Goal: Task Accomplishment & Management: Complete application form

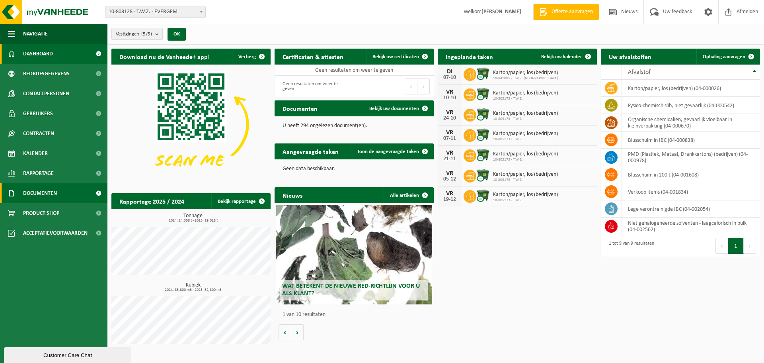
click at [41, 194] on span "Documenten" at bounding box center [40, 193] width 34 height 20
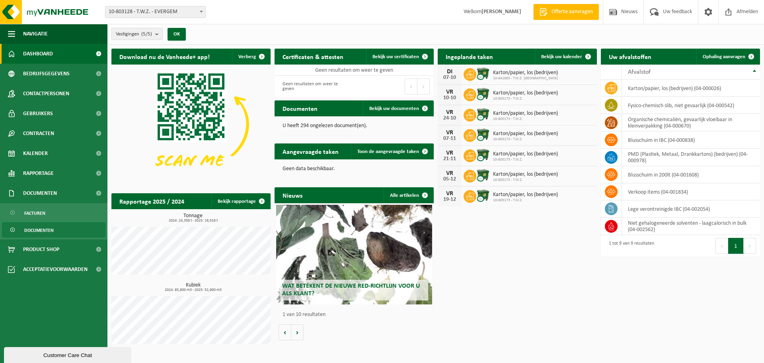
click at [35, 228] on span "Documenten" at bounding box center [38, 229] width 29 height 15
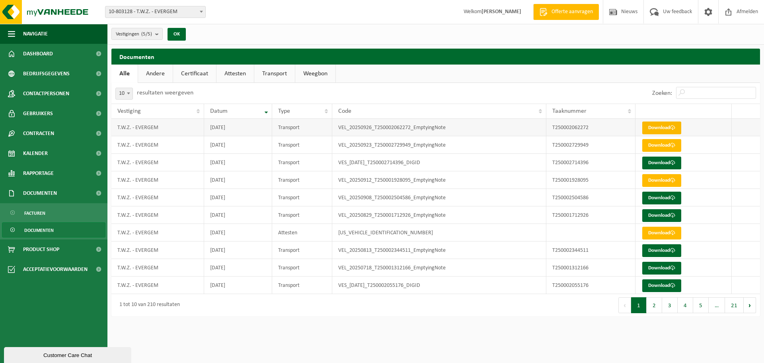
click at [660, 127] on link "Download" at bounding box center [661, 127] width 39 height 13
click at [41, 198] on span "Documenten" at bounding box center [40, 193] width 34 height 20
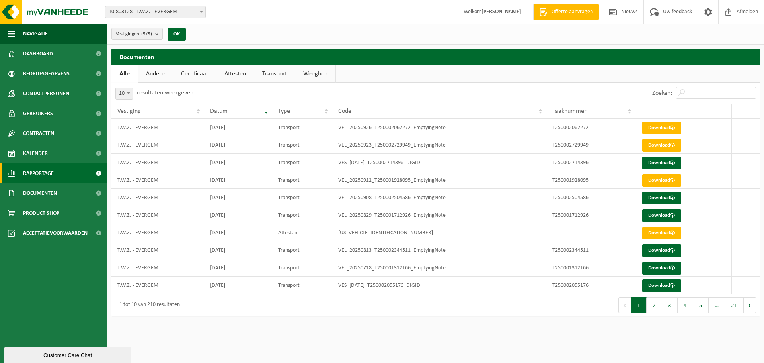
click at [45, 176] on span "Rapportage" at bounding box center [38, 173] width 31 height 20
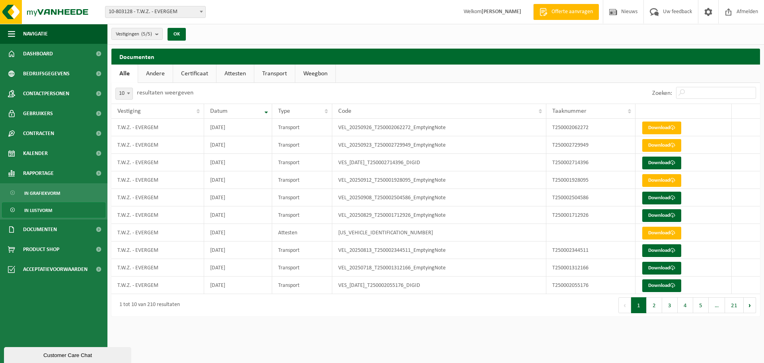
click at [40, 207] on span "In lijstvorm" at bounding box center [38, 210] width 28 height 15
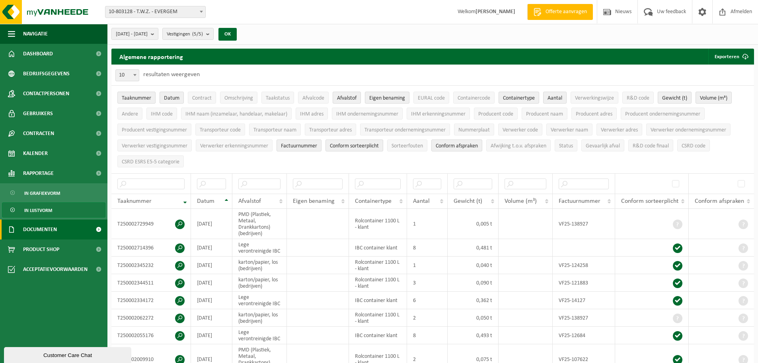
click at [57, 226] on span "Documenten" at bounding box center [40, 229] width 34 height 20
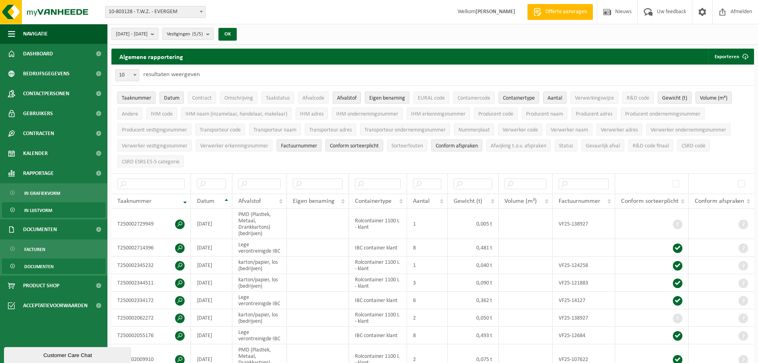
click at [44, 266] on span "Documenten" at bounding box center [38, 266] width 29 height 15
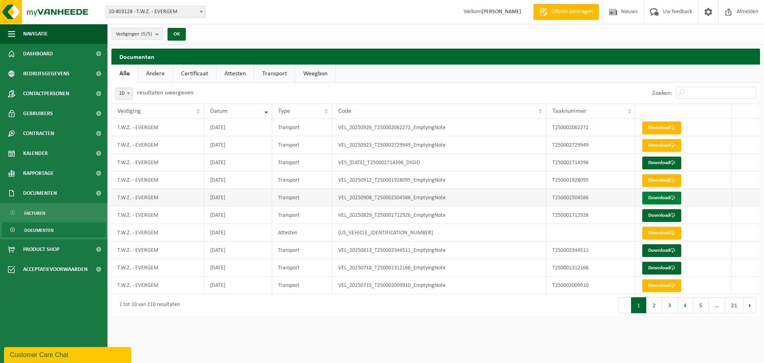
click at [654, 196] on link "Download" at bounding box center [661, 197] width 39 height 13
click at [36, 170] on span "Rapportage" at bounding box center [38, 173] width 31 height 20
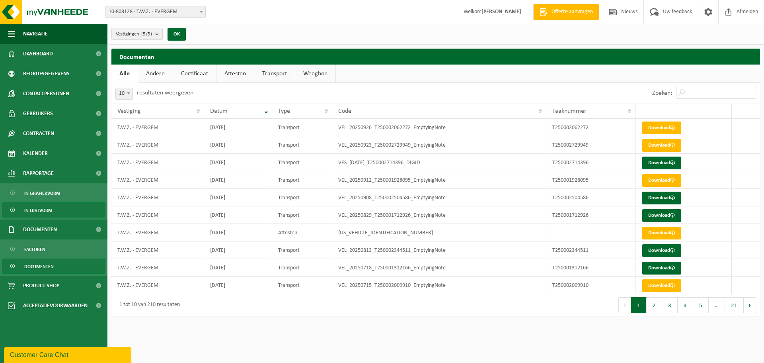
click at [29, 212] on span "In lijstvorm" at bounding box center [38, 210] width 28 height 15
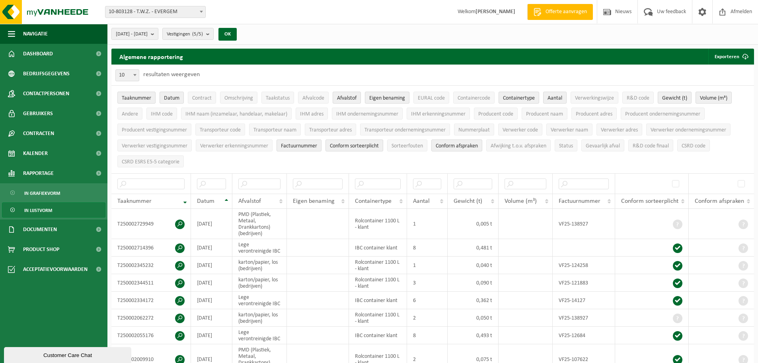
click at [78, 353] on div "Customer Care Chat" at bounding box center [67, 355] width 115 height 6
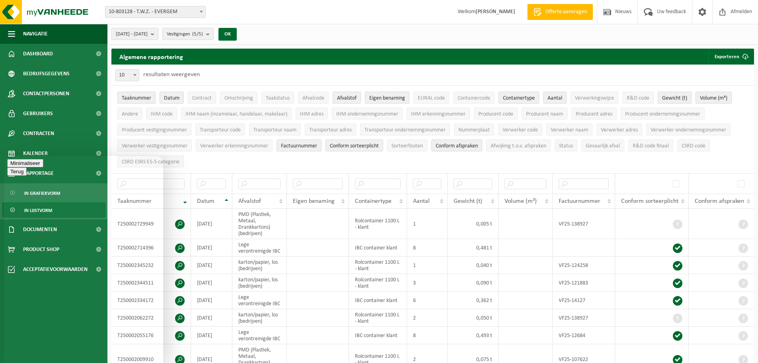
paste textarea "Beste, Wij hadden een ophaling PMD aangevraagd op 9/09, deze zou volgens jullie…"
type textarea "Beste, Wij hadden een ophaling PMD aangevraagd op 9/09, deze zou volgens jullie…"
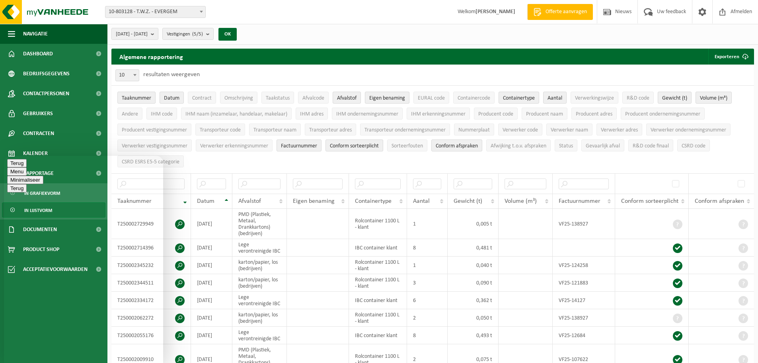
type textarea "Beste,"
drag, startPoint x: 85, startPoint y: 330, endPoint x: 33, endPoint y: 343, distance: 52.9
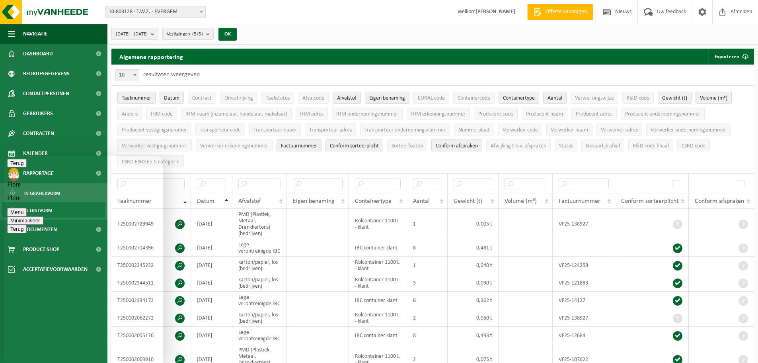
type textarea "alvast bedankt, ik krijg hier nu zojuist de melding dat de zakken plasticfolie …"
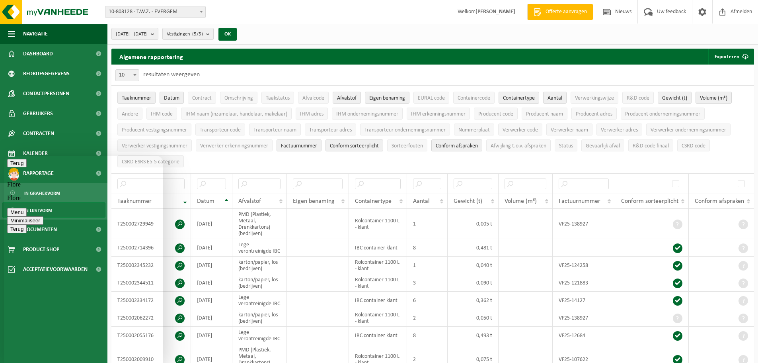
drag, startPoint x: 109, startPoint y: 339, endPoint x: 112, endPoint y: 344, distance: 5.9
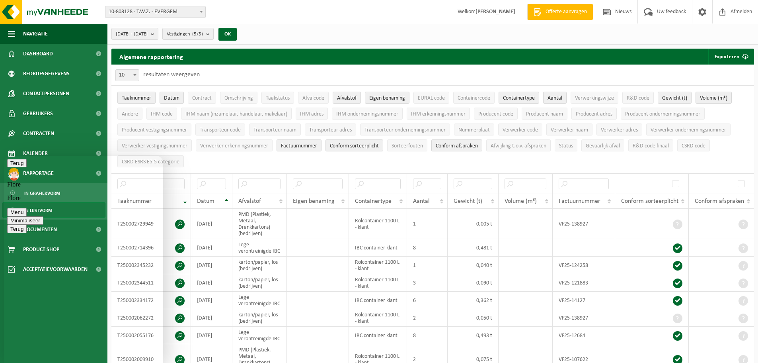
type textarea "Ik maak zodadelijk een nieuwe ophaalaanvraag aan voor het ledigen van de PMD co…"
type textarea "er staat wel een gewicht in het overzicht van 0,005 ton ?"
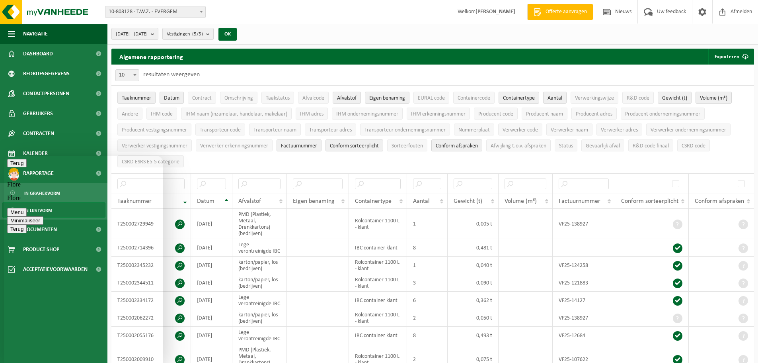
type textarea "werd er dan op 9/09 wel een lediging uitgevoerd maar niet geregistreerd?"
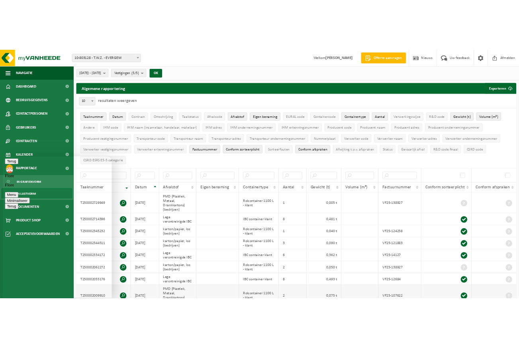
scroll to position [559, 0]
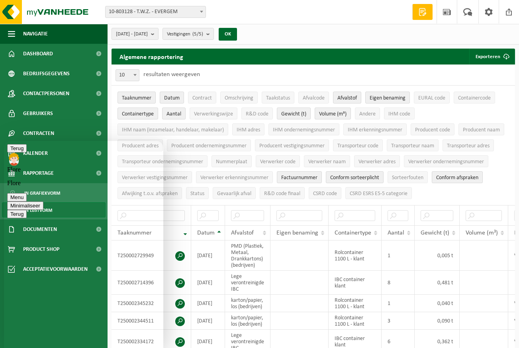
drag, startPoint x: 161, startPoint y: 281, endPoint x: 161, endPoint y: 255, distance: 25.5
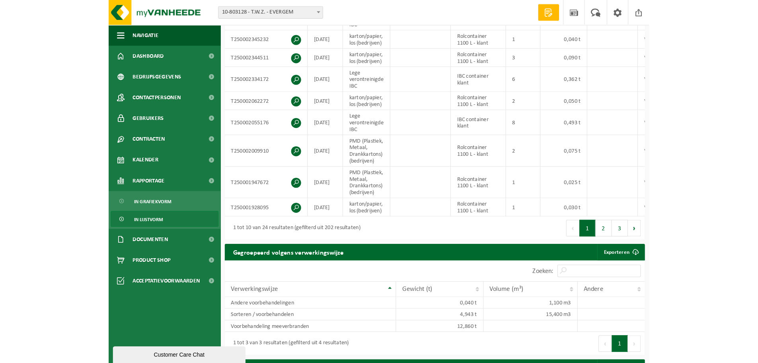
scroll to position [234, 0]
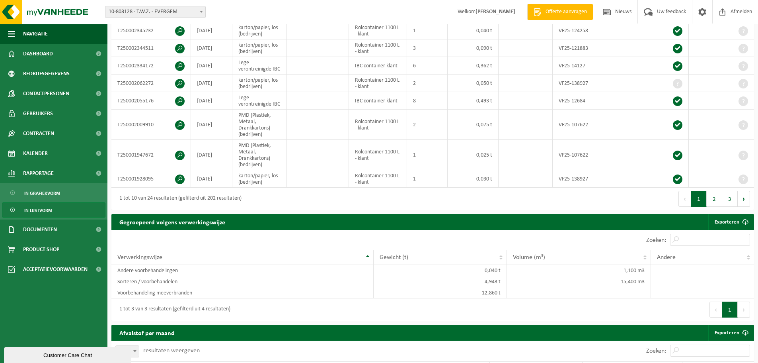
click at [75, 352] on div "Customer Care Chat" at bounding box center [67, 355] width 115 height 6
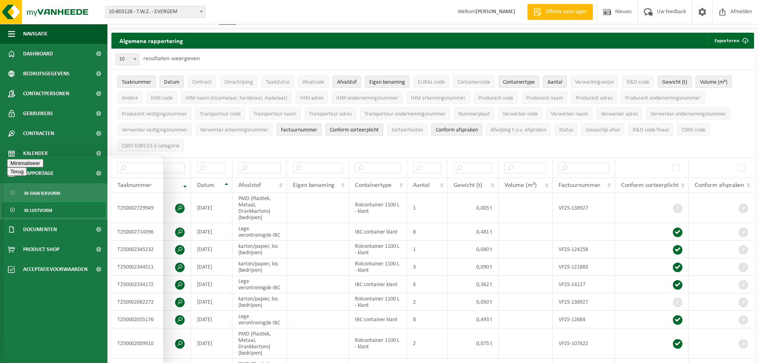
scroll to position [0, 0]
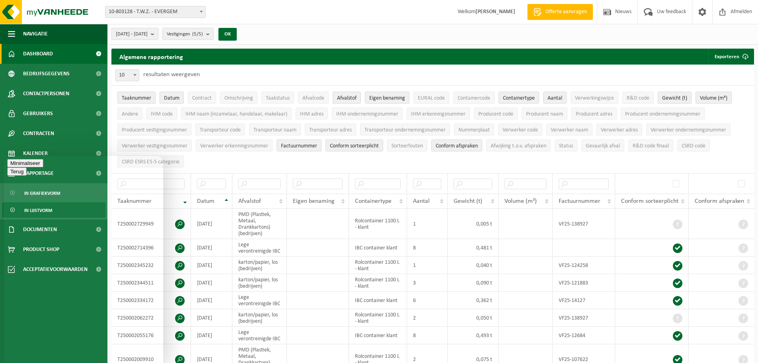
click at [44, 54] on span "Dashboard" at bounding box center [38, 54] width 30 height 20
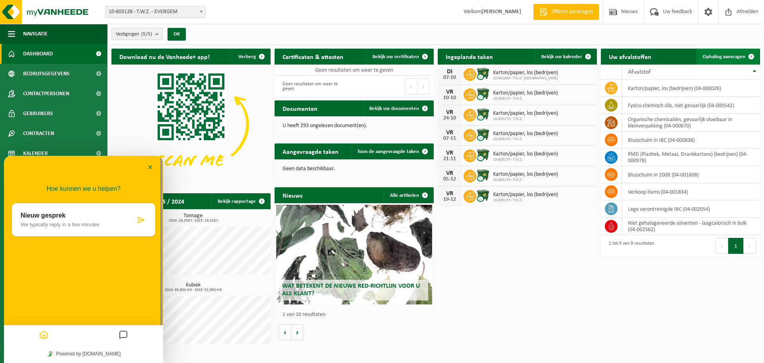
click at [729, 56] on span "Ophaling aanvragen" at bounding box center [724, 56] width 43 height 5
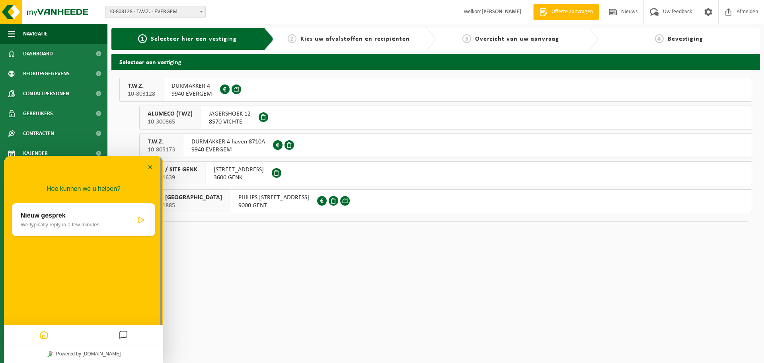
click at [234, 141] on span "DURMAKKER 4 haven 8710A" at bounding box center [228, 142] width 74 height 8
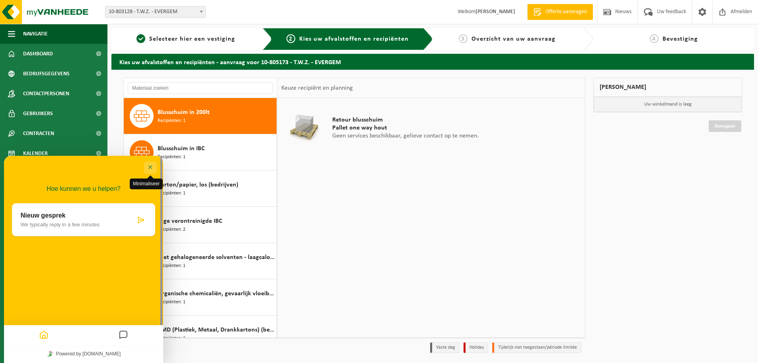
click at [154, 166] on button "Minimaliseer" at bounding box center [150, 168] width 13 height 12
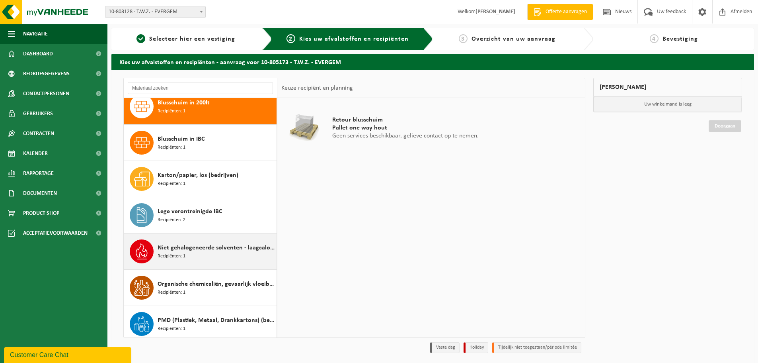
scroll to position [14, 0]
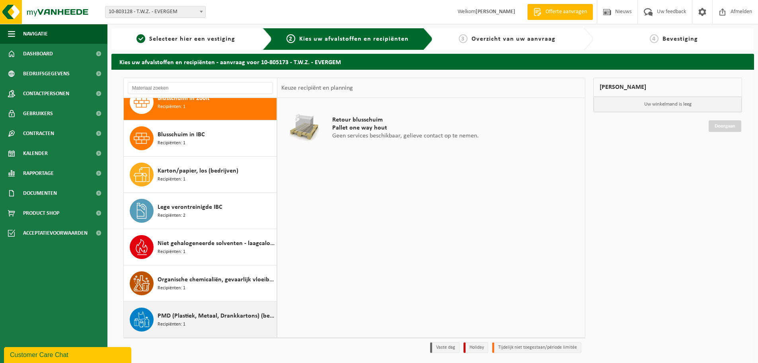
click at [204, 314] on span "PMD (Plastiek, Metaal, Drankkartons) (bedrijven)" at bounding box center [216, 316] width 117 height 10
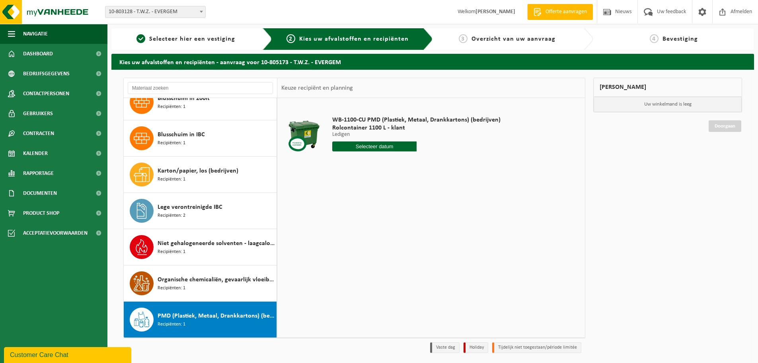
click at [388, 146] on input "text" at bounding box center [374, 146] width 84 height 10
click at [355, 229] on div "21" at bounding box center [354, 229] width 14 height 13
type input "Van [DATE]"
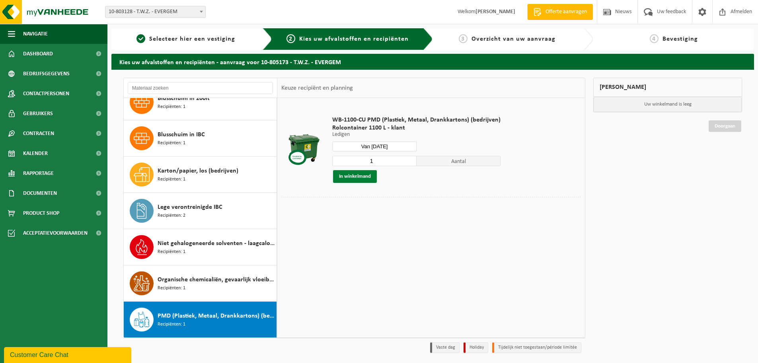
click at [363, 176] on button "In winkelmand" at bounding box center [355, 176] width 44 height 13
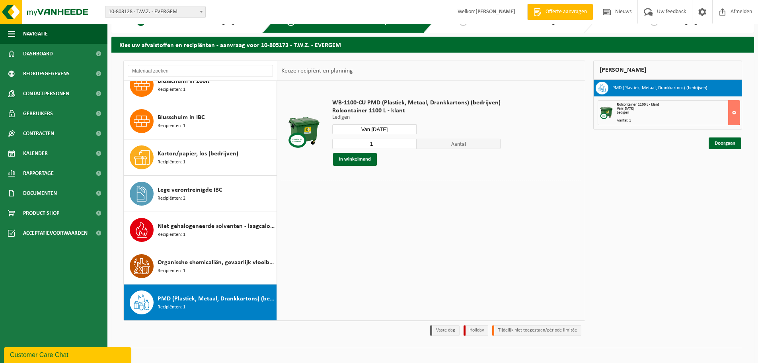
scroll to position [26, 0]
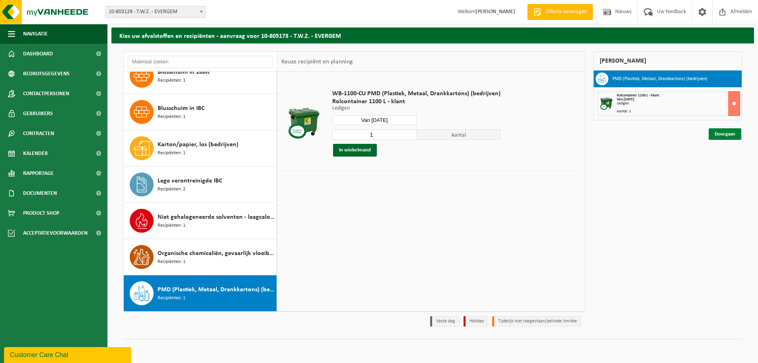
click at [721, 137] on link "Doorgaan" at bounding box center [725, 134] width 33 height 12
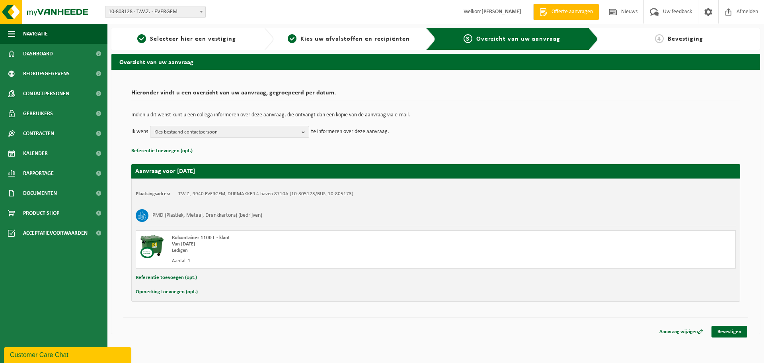
click at [210, 277] on div "Referentie toevoegen (opt.)" at bounding box center [436, 277] width 600 height 10
click at [180, 279] on button "Referentie toevoegen (opt.)" at bounding box center [166, 277] width 61 height 10
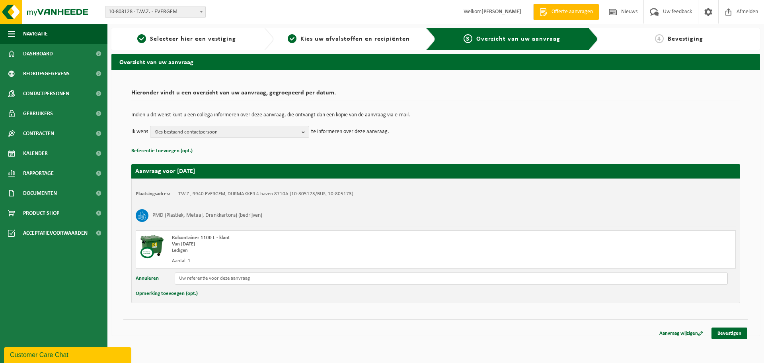
click at [201, 279] on input "text" at bounding box center [451, 278] width 553 height 12
click at [209, 278] on input "IO_250" at bounding box center [451, 278] width 553 height 12
type input "IO_251066"
click at [162, 291] on button "Opmerking toevoegen (opt.)" at bounding box center [167, 293] width 62 height 10
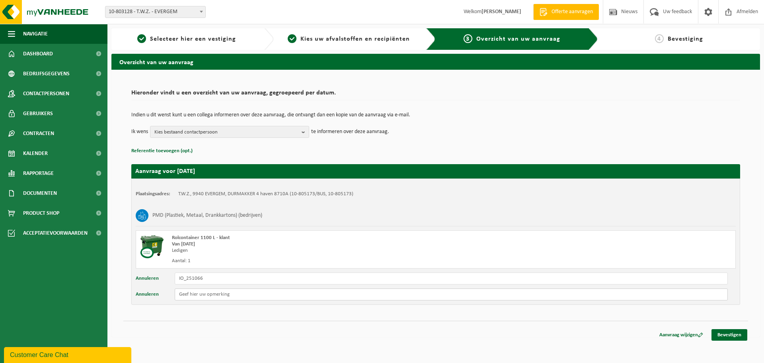
click at [185, 296] on input "text" at bounding box center [451, 294] width 553 height 12
type input "Gelieve ook 2 zakken isomo en 5 zakken plastic folies mee op te halen aub."
click at [722, 333] on link "Bevestigen" at bounding box center [730, 335] width 36 height 12
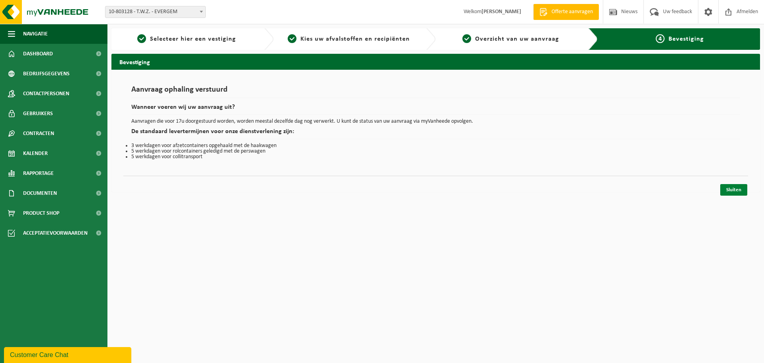
click at [728, 187] on link "Sluiten" at bounding box center [733, 190] width 27 height 12
